Goal: Transaction & Acquisition: Purchase product/service

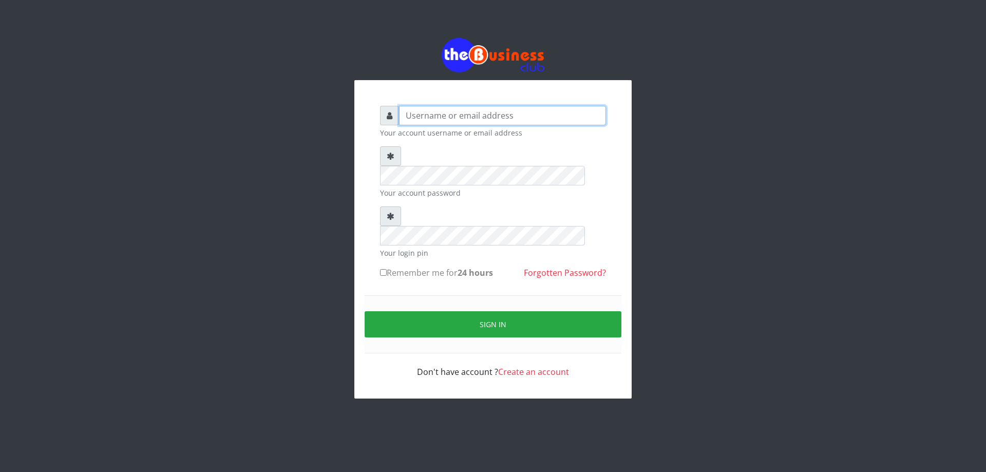
type input "DIACLEF"
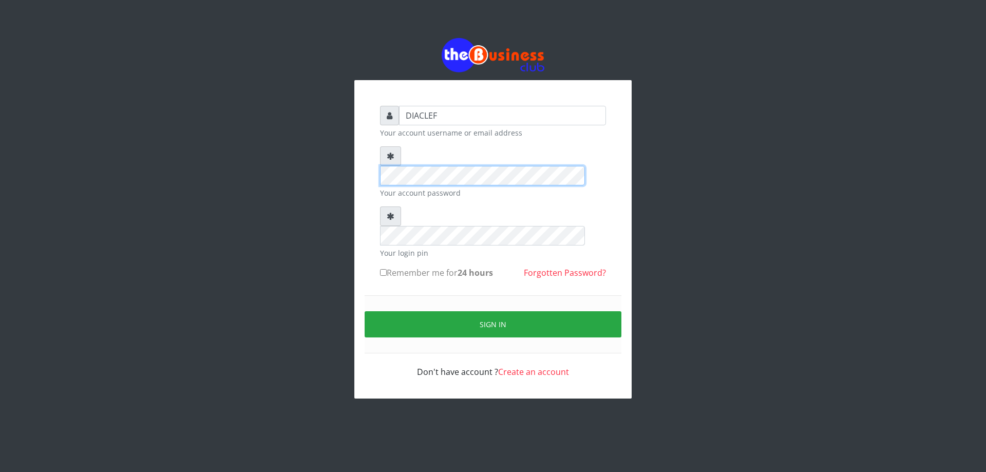
click at [231, 155] on div "DIACLEF Your account username or email address Your account password Your login…" at bounding box center [492, 218] width 585 height 436
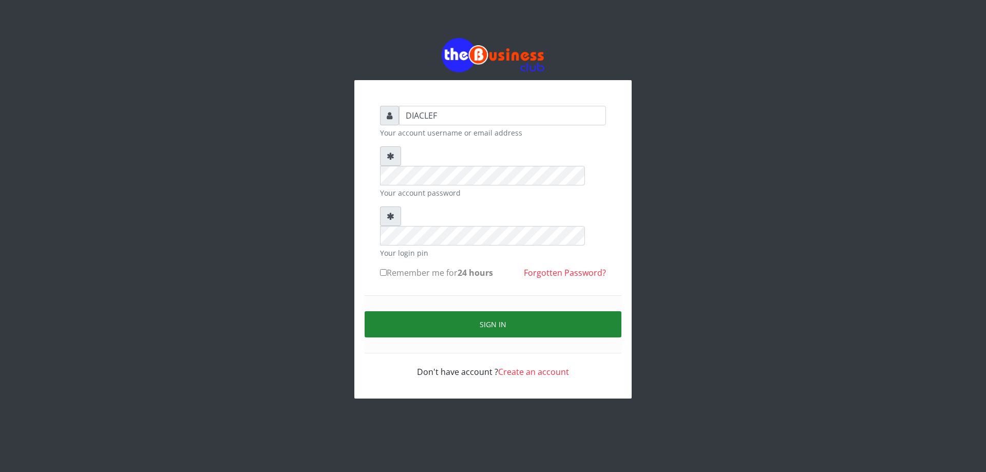
click at [462, 311] on button "Sign in" at bounding box center [493, 324] width 257 height 26
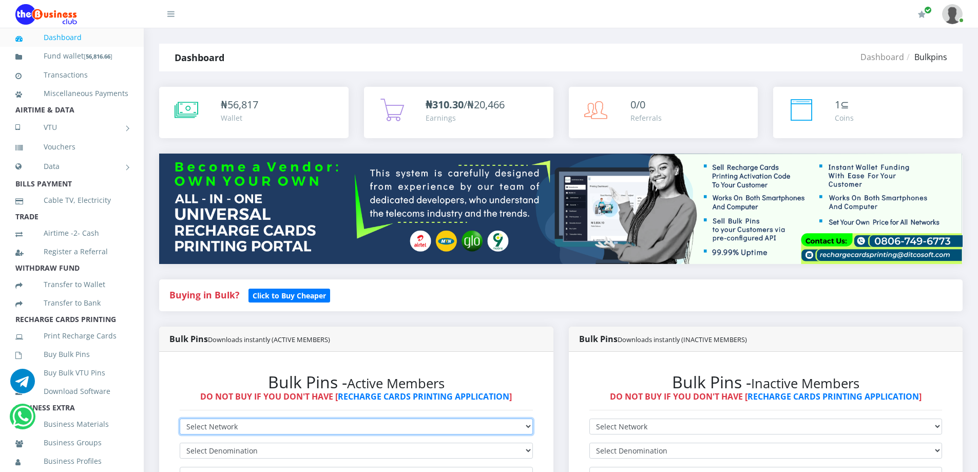
click at [310, 426] on select "Select Network MTN Globacom 9Mobile Airtel" at bounding box center [356, 426] width 353 height 16
select select "Airtel"
click at [180, 418] on select "Select Network MTN Globacom 9Mobile Airtel" at bounding box center [356, 426] width 353 height 16
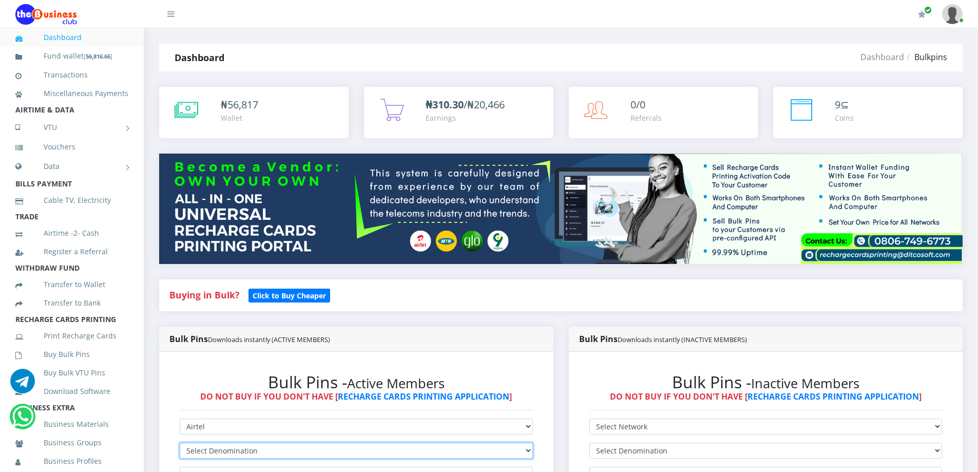
click at [259, 452] on select "Select Denomination Airtel NGN100 - ₦96.38 Airtel NGN200 - ₦192.76 Airtel NGN50…" at bounding box center [356, 451] width 353 height 16
select select "481.9-500"
click at [180, 443] on select "Select Denomination Airtel NGN100 - ₦96.38 Airtel NGN200 - ₦192.76 Airtel NGN50…" at bounding box center [356, 451] width 353 height 16
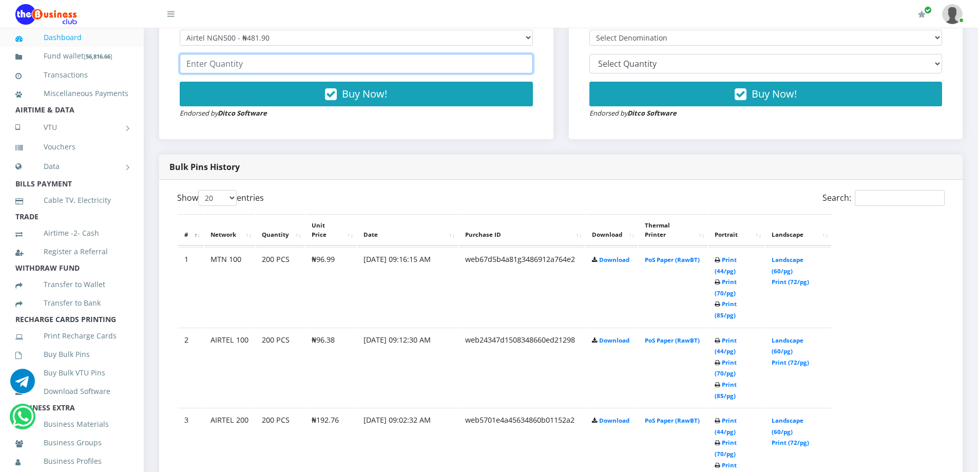
drag, startPoint x: 284, startPoint y: 64, endPoint x: 270, endPoint y: 72, distance: 17.0
click at [285, 64] on input "number" at bounding box center [356, 64] width 353 height 20
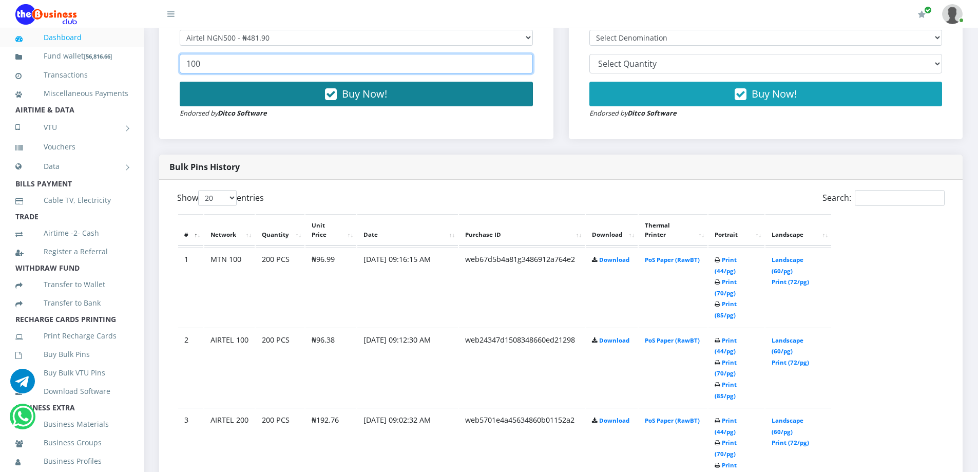
type input "100"
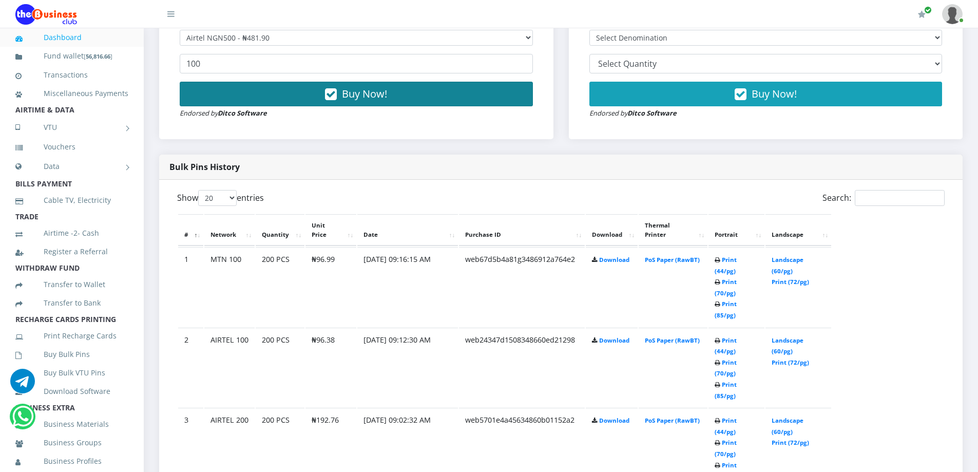
click at [328, 93] on icon "button" at bounding box center [331, 94] width 12 height 10
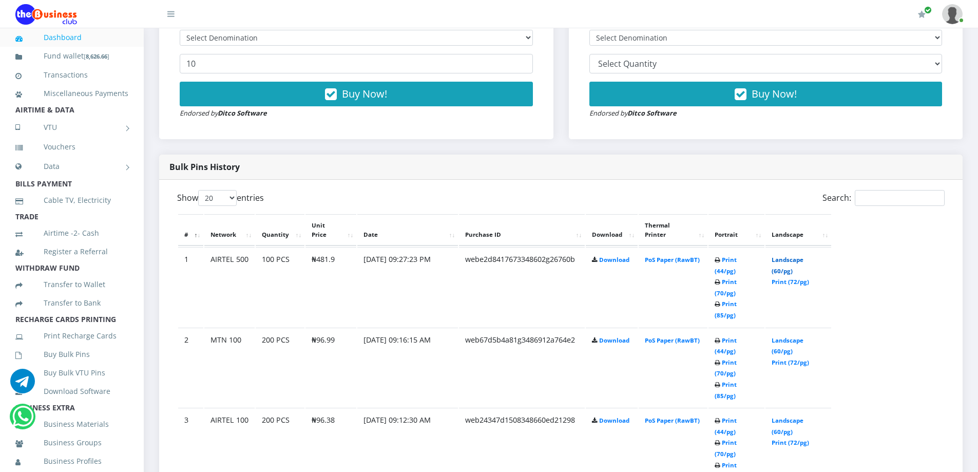
click at [798, 256] on link "Landscape (60/pg)" at bounding box center [788, 265] width 32 height 19
